Goal: Transaction & Acquisition: Purchase product/service

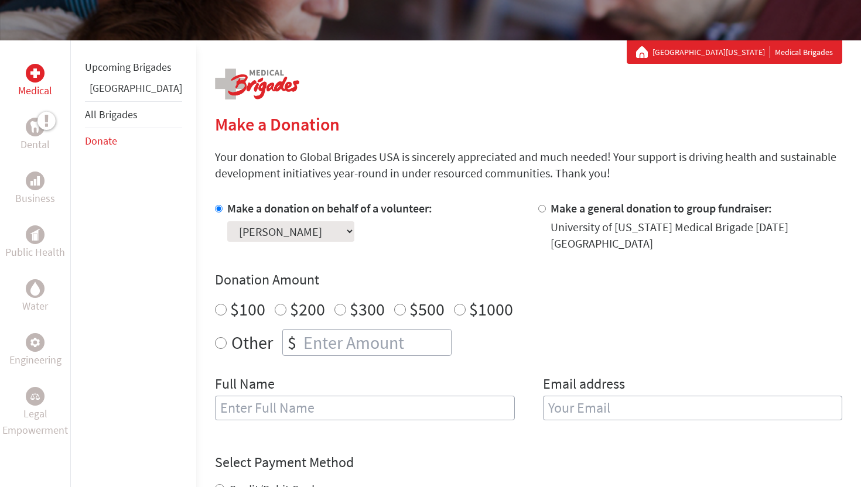
scroll to position [247, 0]
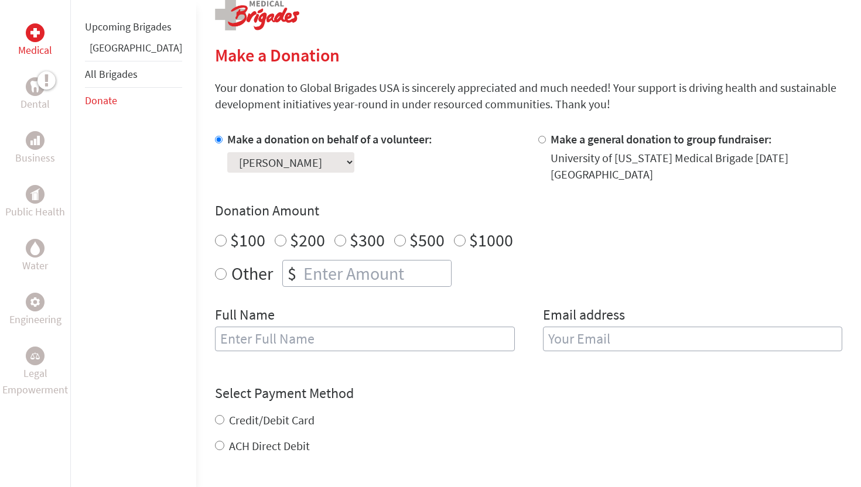
radio input "true"
click at [301, 270] on input "number" at bounding box center [376, 274] width 150 height 26
type input "250"
click at [239, 331] on input "text" at bounding box center [365, 339] width 300 height 25
type input "[PERSON_NAME]"
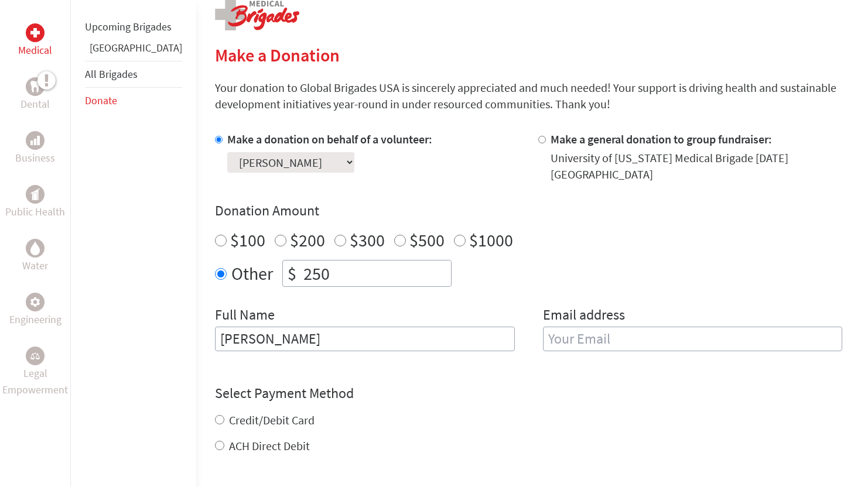
click at [611, 334] on input "email" at bounding box center [693, 339] width 300 height 25
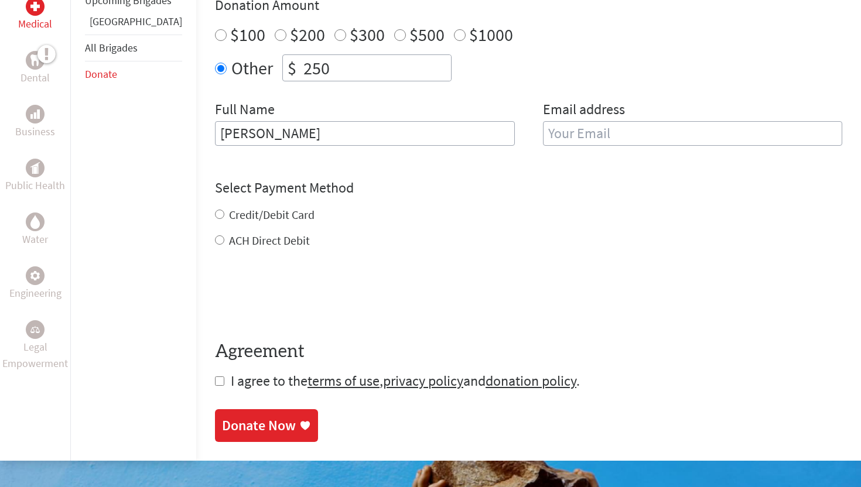
scroll to position [492, 0]
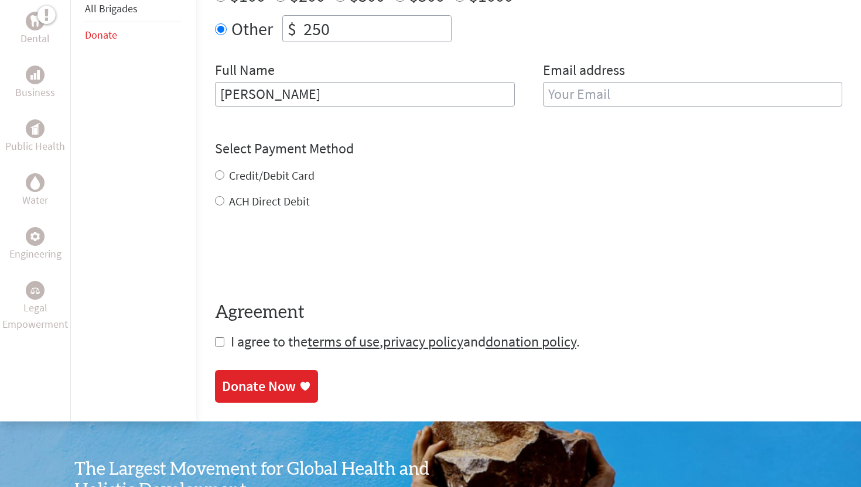
click at [229, 168] on label "Credit/Debit Card" at bounding box center [271, 175] width 85 height 15
click at [215, 170] on input "Credit/Debit Card" at bounding box center [219, 174] width 9 height 9
radio input "true"
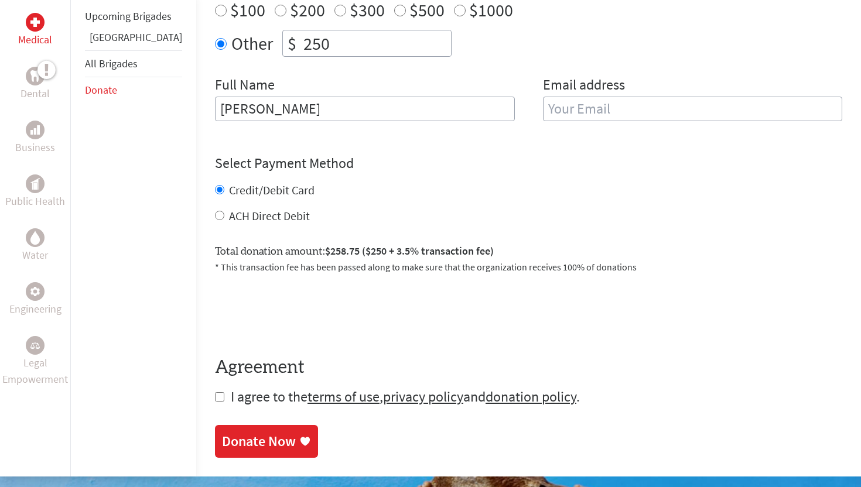
scroll to position [531, 0]
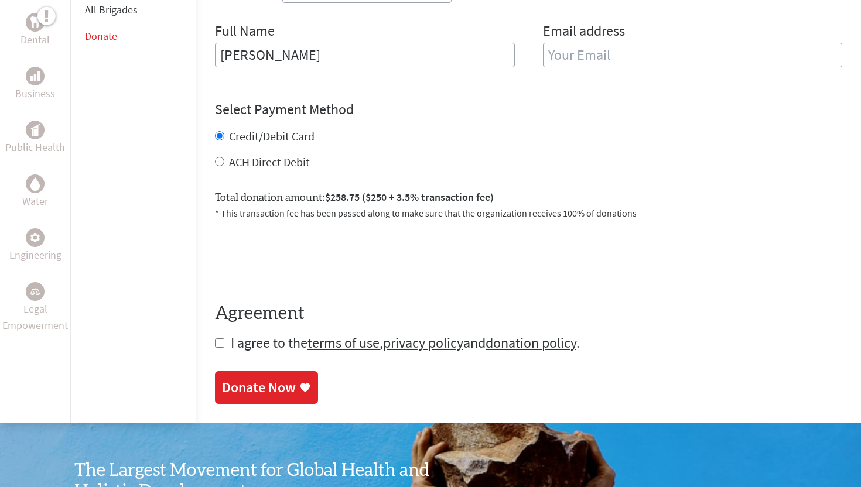
click at [215, 338] on input "checkbox" at bounding box center [219, 342] width 9 height 9
checkbox input "true"
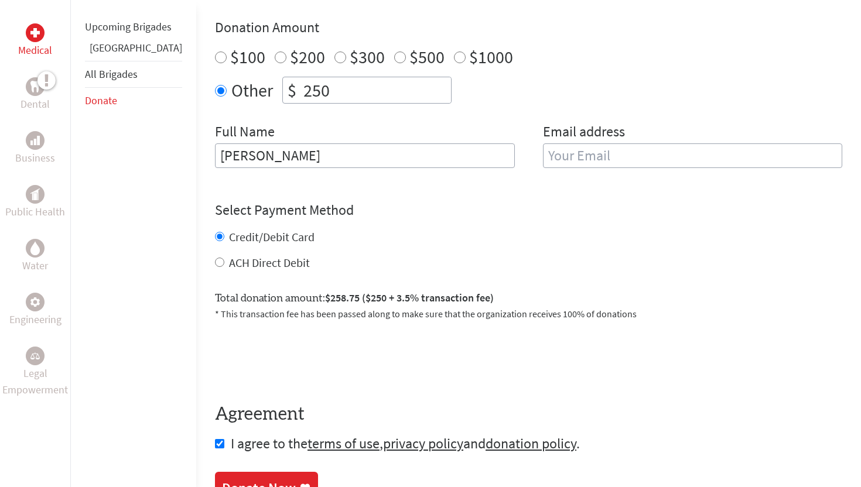
scroll to position [302, 0]
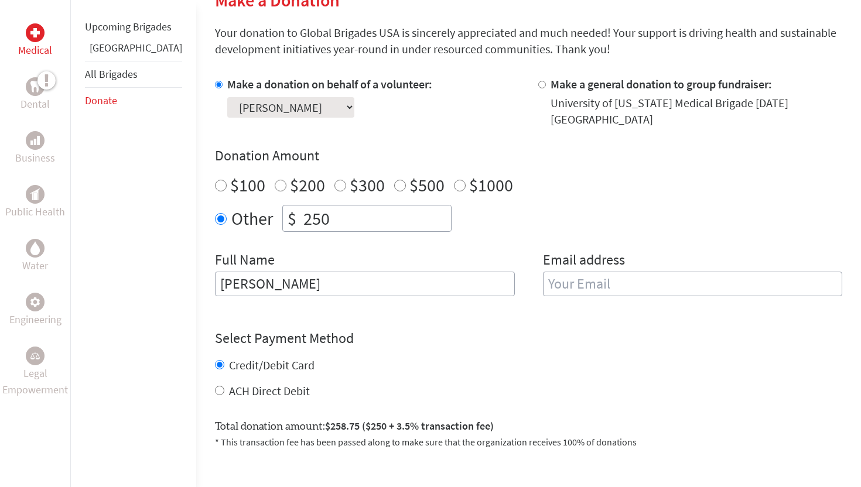
click at [589, 273] on input "email" at bounding box center [693, 284] width 300 height 25
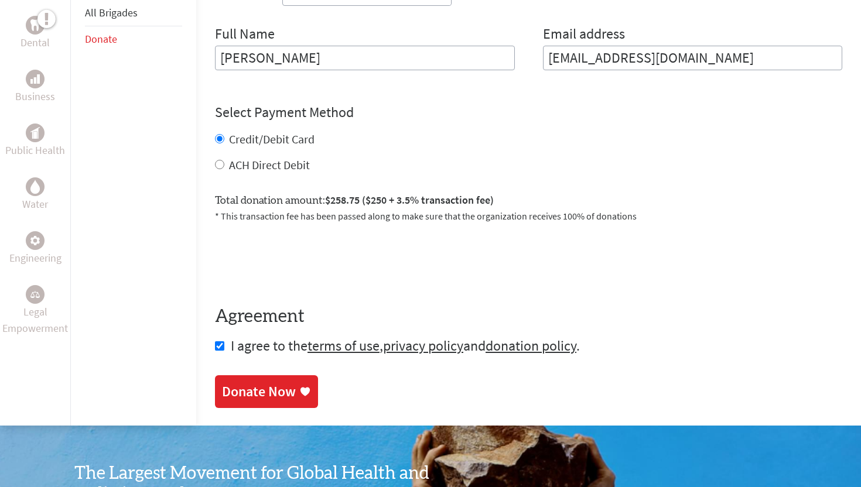
type input "[EMAIL_ADDRESS][DOMAIN_NAME]"
click at [251, 393] on div "Make a Donation Your donation to Global Brigades USA is sincerely appreciated a…" at bounding box center [528, 71] width 627 height 707
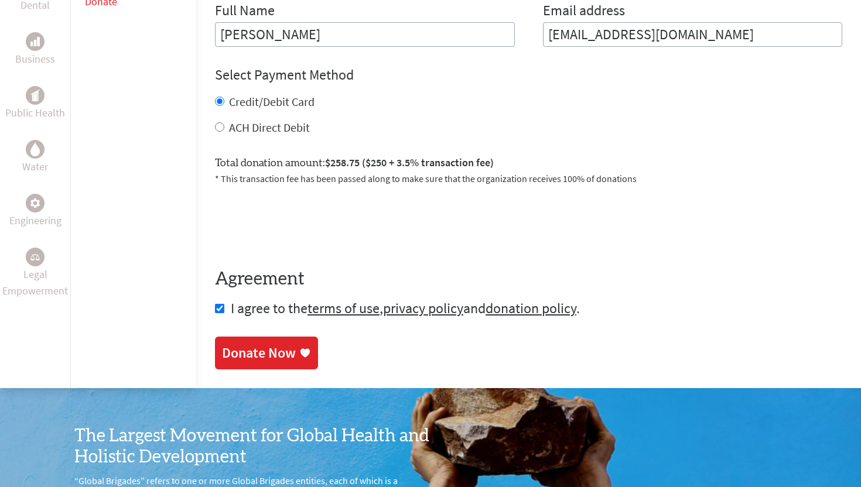
scroll to position [553, 0]
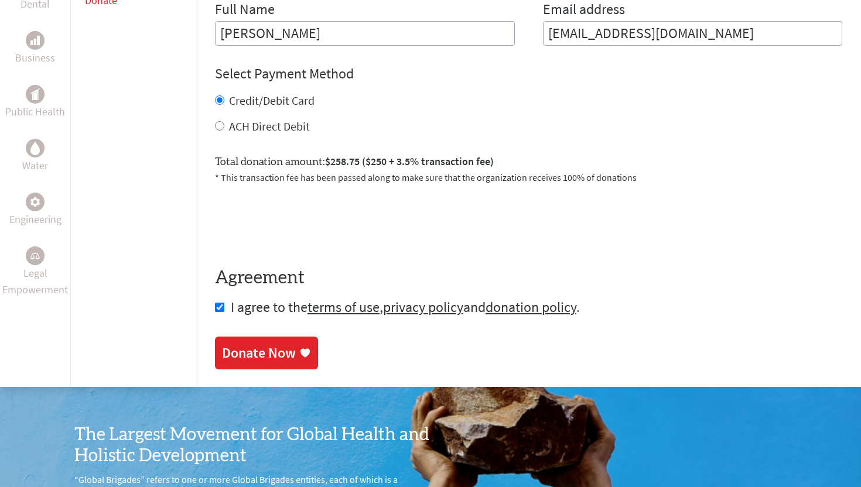
click at [257, 350] on div "Donate Now" at bounding box center [259, 353] width 74 height 19
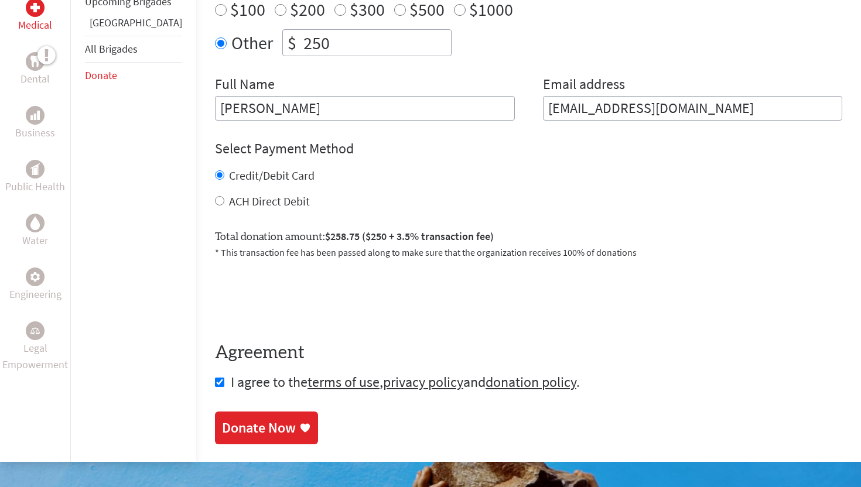
scroll to position [280, 0]
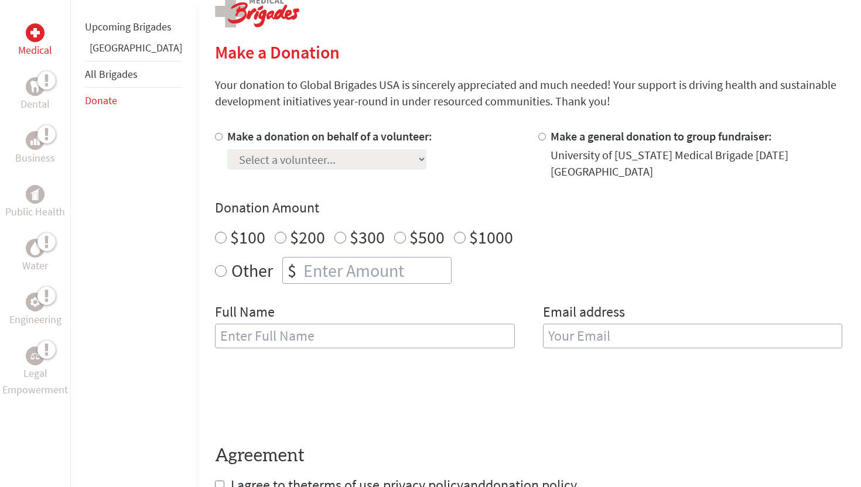
scroll to position [256, 0]
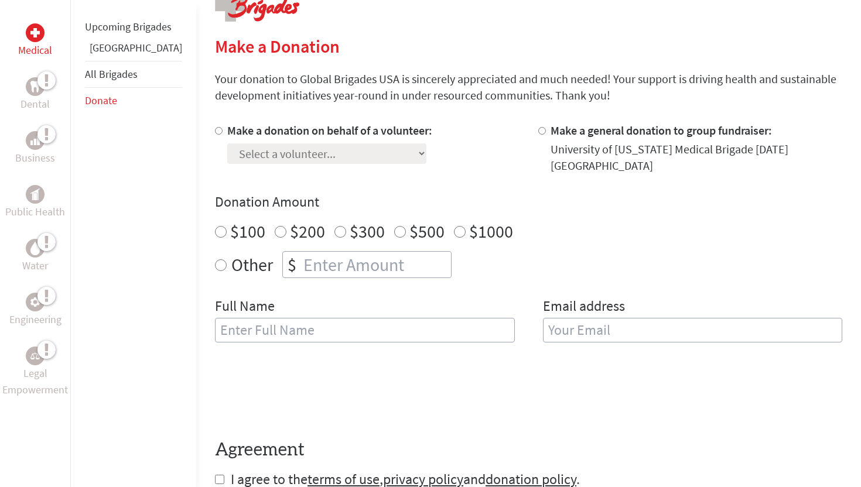
click at [538, 138] on div at bounding box center [544, 148] width 12 height 52
click at [538, 131] on input "Make a general donation to group fundraiser:" at bounding box center [542, 131] width 8 height 8
radio input "true"
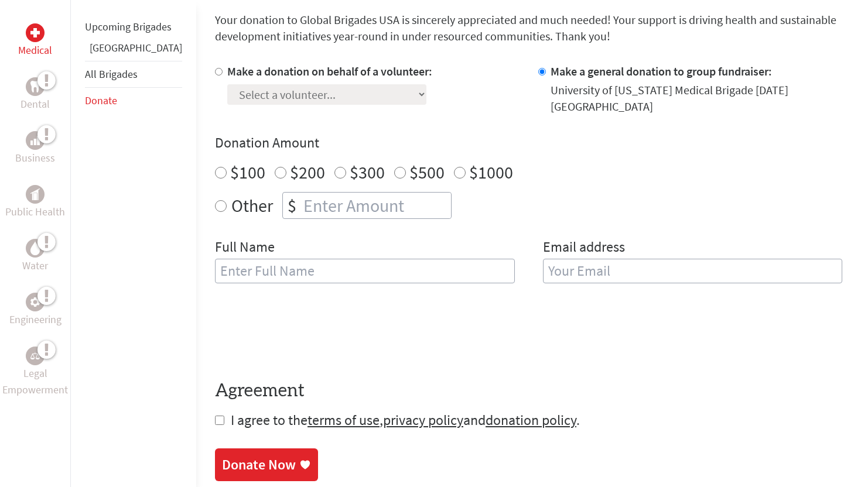
scroll to position [303, 0]
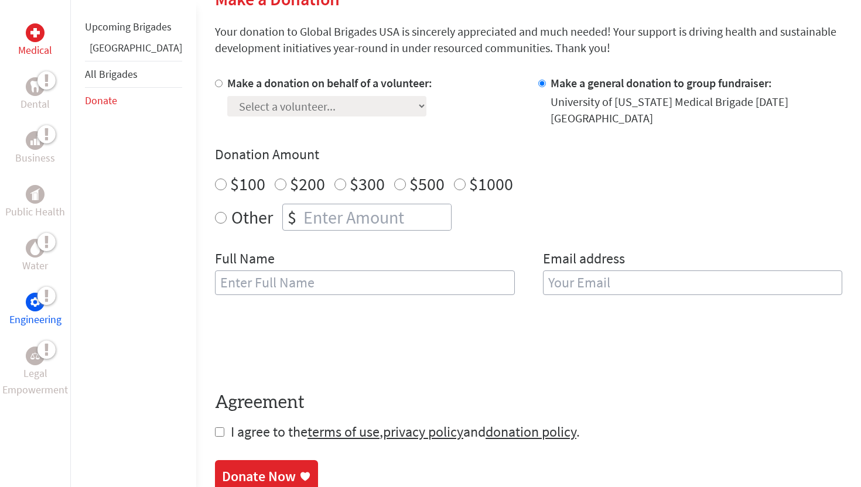
click at [44, 321] on p "Engineering" at bounding box center [35, 319] width 52 height 16
